Goal: Information Seeking & Learning: Check status

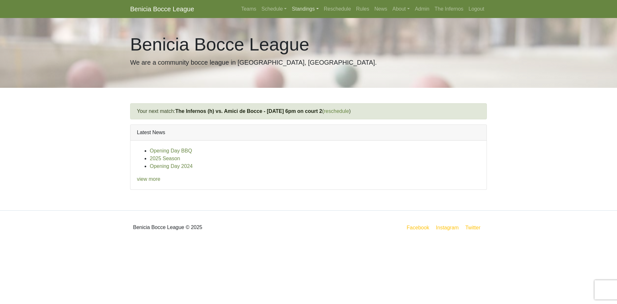
click at [302, 9] on link "Standings" at bounding box center [305, 9] width 32 height 13
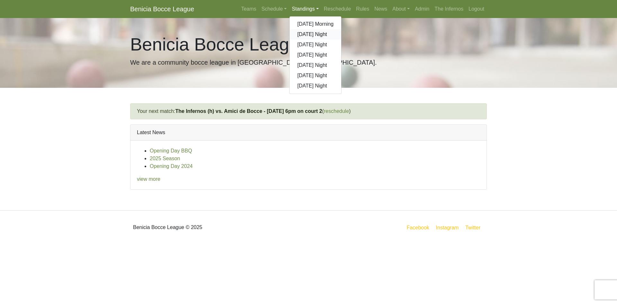
click at [308, 34] on link "[DATE] Night" at bounding box center [315, 34] width 52 height 10
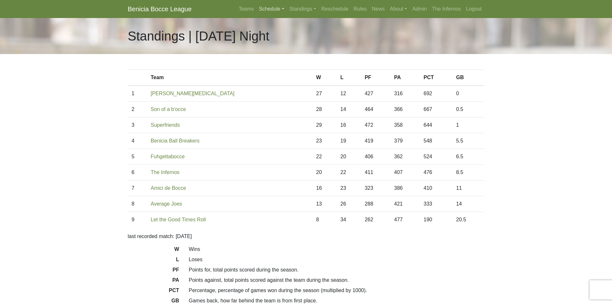
click at [270, 10] on link "Schedule" at bounding box center [271, 9] width 31 height 13
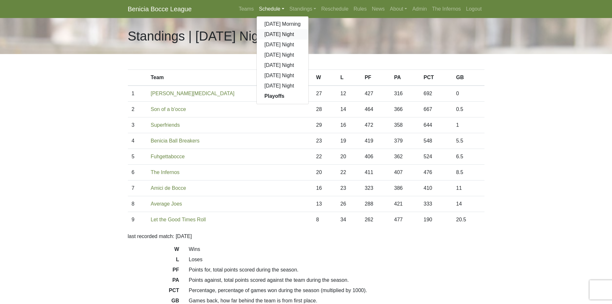
click at [276, 34] on link "[DATE] Night" at bounding box center [283, 34] width 52 height 10
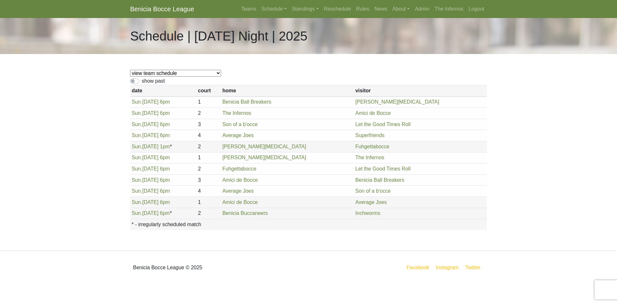
click at [190, 73] on select "view team schedule Superfriends Fuhgettabocce Benicia Ball Breakers Average Joe…" at bounding box center [175, 73] width 91 height 7
select select "1895"
click at [130, 70] on select "view team schedule Superfriends Fuhgettabocce Benicia Ball Breakers Average Joe…" at bounding box center [175, 73] width 91 height 7
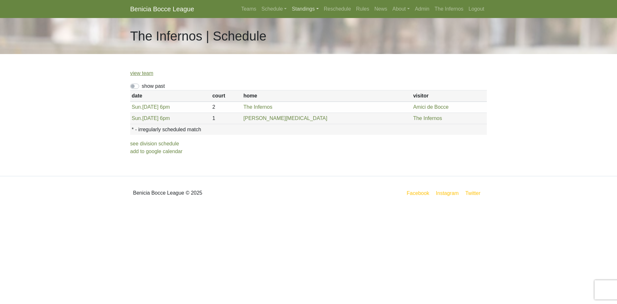
click at [297, 9] on link "Standings" at bounding box center [305, 9] width 32 height 13
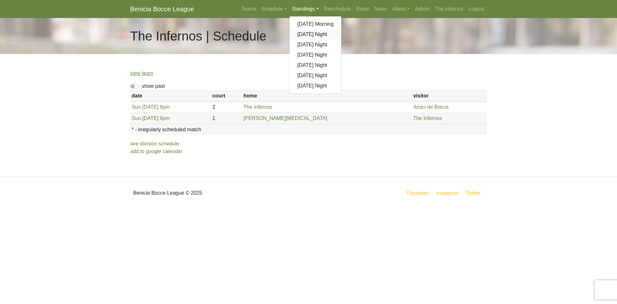
click at [304, 34] on link "[DATE] Night" at bounding box center [315, 34] width 52 height 10
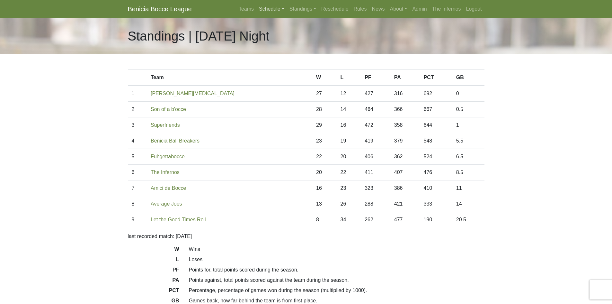
click at [274, 10] on link "Schedule" at bounding box center [271, 9] width 31 height 13
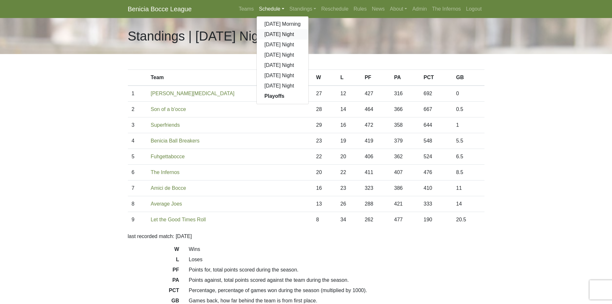
click at [273, 34] on link "[DATE] Night" at bounding box center [283, 34] width 52 height 10
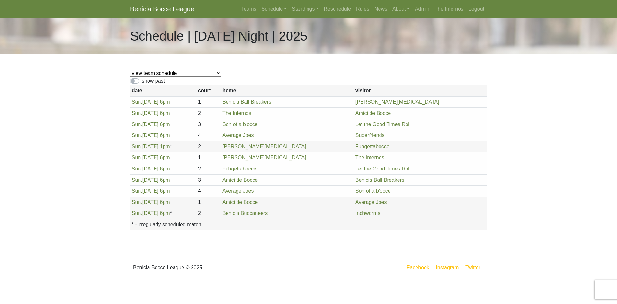
click at [188, 73] on select "view team schedule Superfriends Fuhgettabocce Benicia Ball Breakers Average Joe…" at bounding box center [175, 73] width 91 height 7
select select "1879"
click at [130, 70] on select "view team schedule Superfriends Fuhgettabocce Benicia Ball Breakers Average Joe…" at bounding box center [175, 73] width 91 height 7
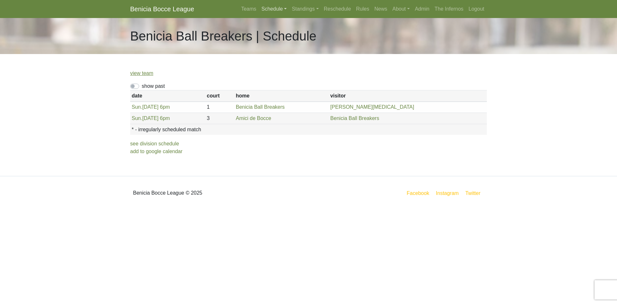
click at [274, 9] on link "Schedule" at bounding box center [274, 9] width 31 height 13
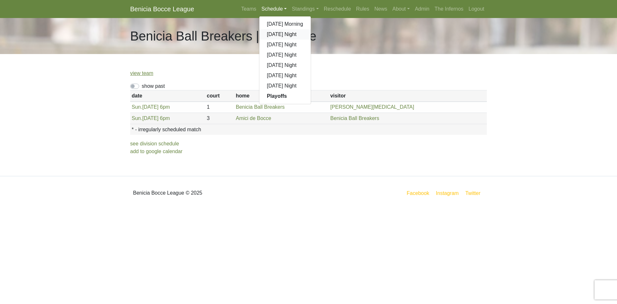
click at [279, 35] on link "[DATE] Night" at bounding box center [285, 34] width 52 height 10
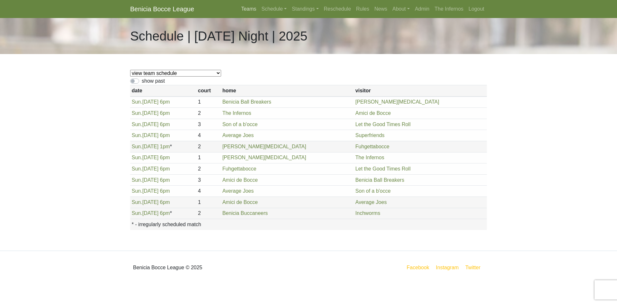
click at [248, 11] on link "Teams" at bounding box center [248, 9] width 20 height 13
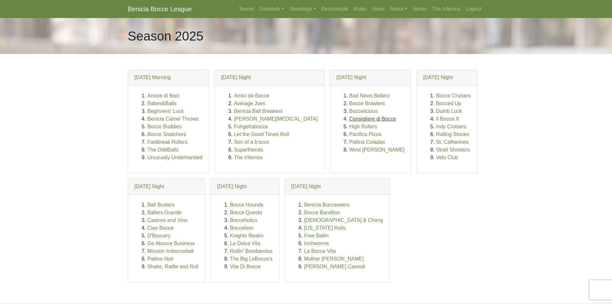
click at [349, 119] on link "Consigliere di Bocce" at bounding box center [372, 118] width 47 height 5
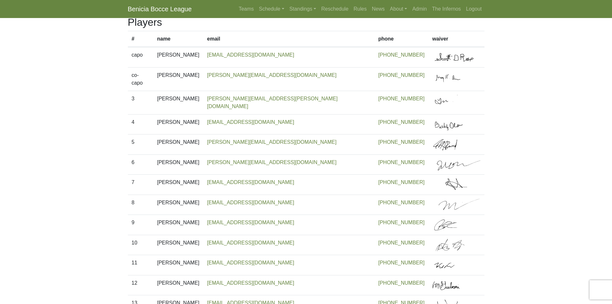
scroll to position [128, 0]
